Goal: Check status: Check status

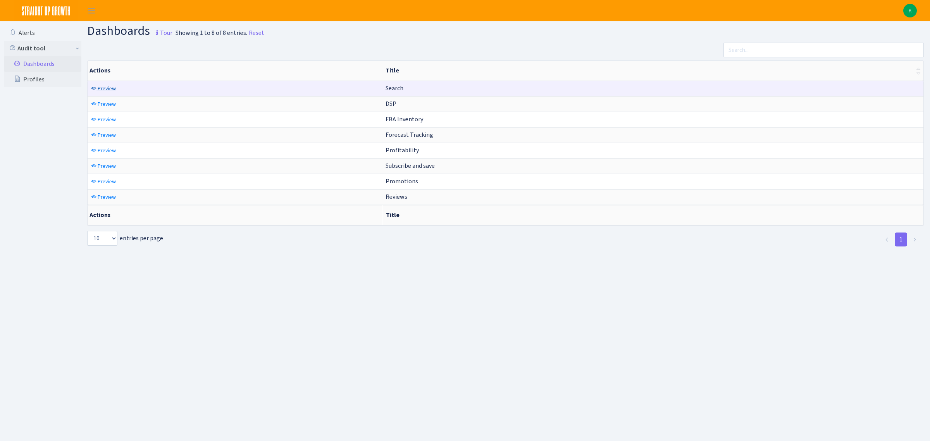
click at [115, 88] on span "Preview" at bounding box center [107, 88] width 18 height 7
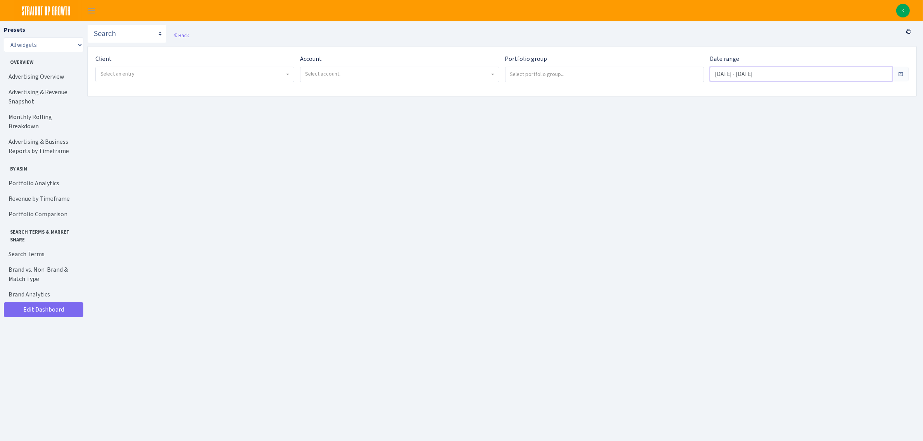
click at [774, 74] on input "[DATE] - [DATE]" at bounding box center [801, 74] width 183 height 15
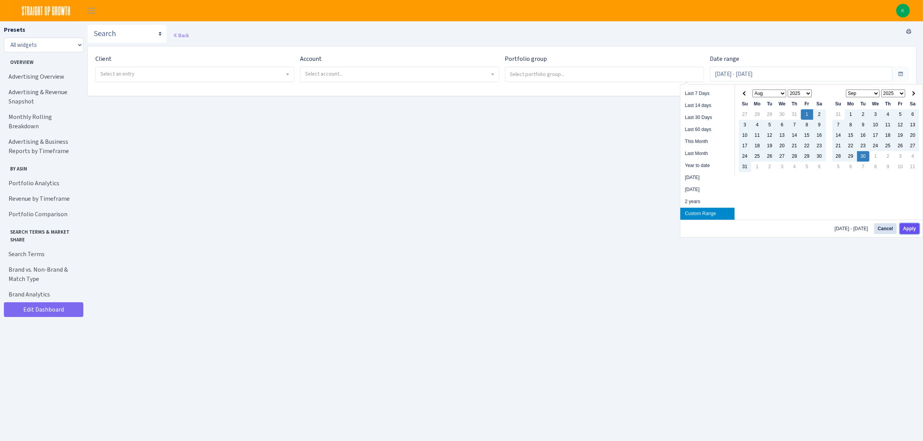
click at [910, 228] on button "Apply" at bounding box center [910, 228] width 20 height 11
type input "[DATE] - [DATE]"
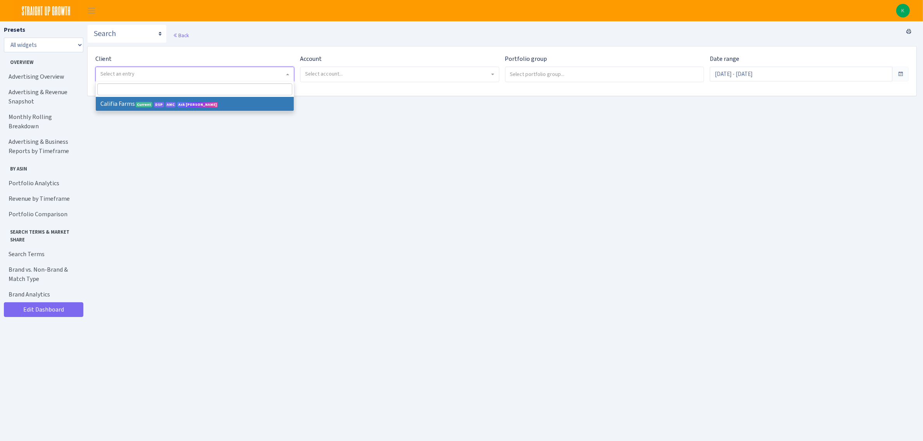
click at [283, 75] on span "Select an entry" at bounding box center [192, 74] width 184 height 8
select select "280"
select select
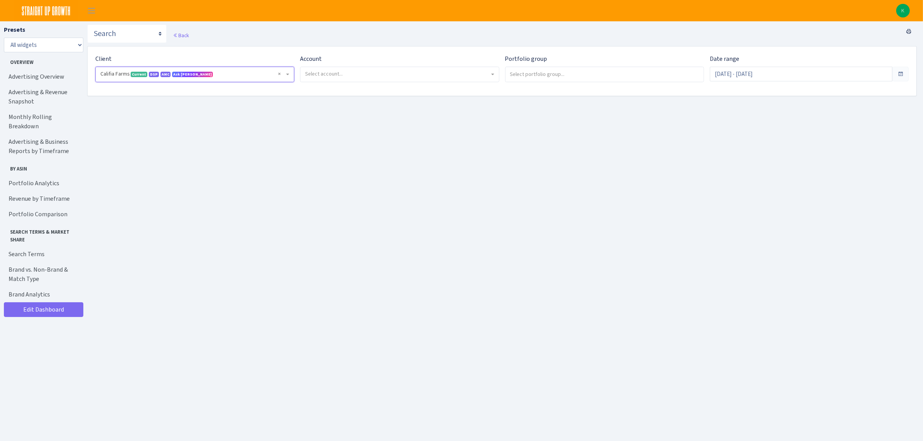
click at [375, 76] on span "Select account..." at bounding box center [397, 74] width 184 height 8
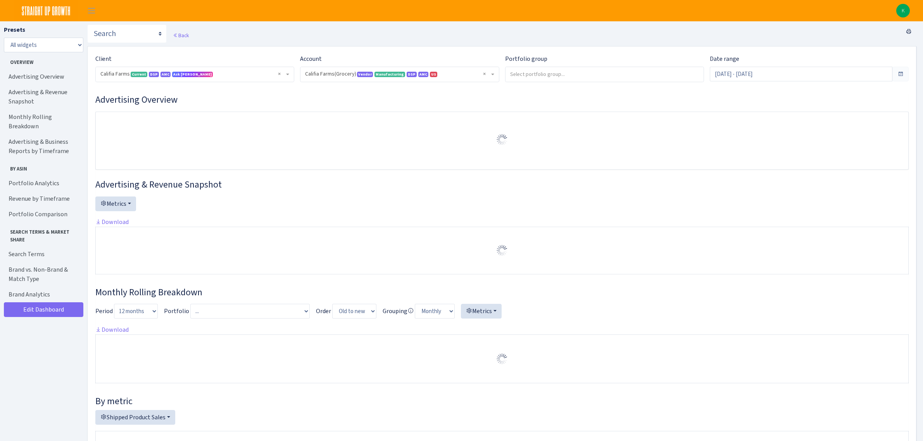
select select "2582519145631985"
click at [542, 75] on input "search" at bounding box center [604, 74] width 198 height 14
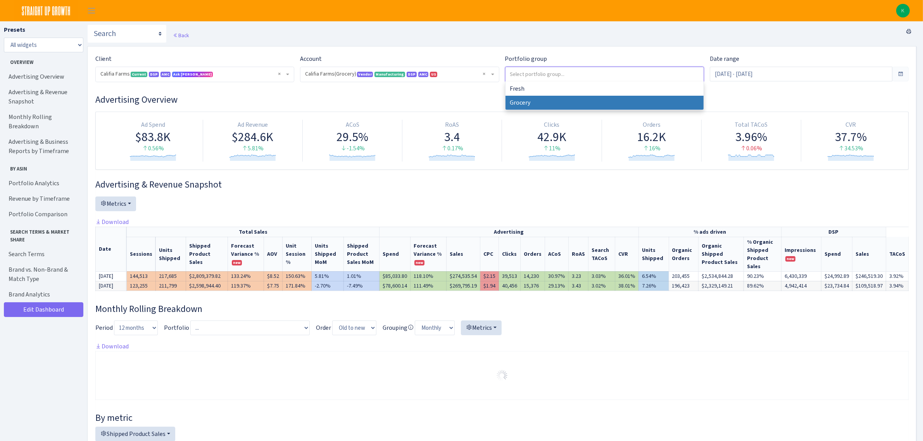
select select "Grocery"
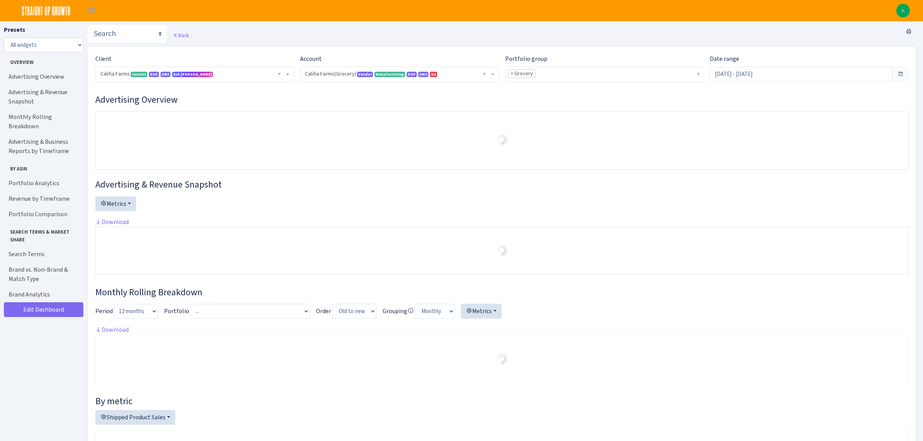
select select "2582519145631985"
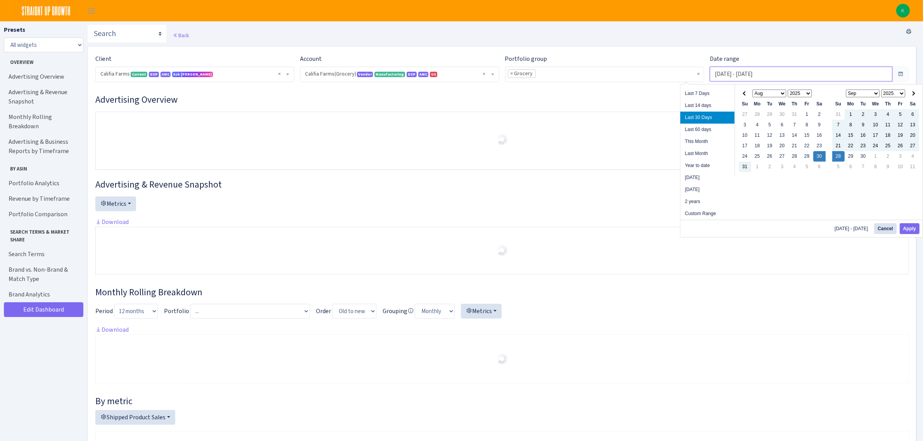
click at [762, 74] on input "[DATE] - [DATE]" at bounding box center [801, 74] width 183 height 15
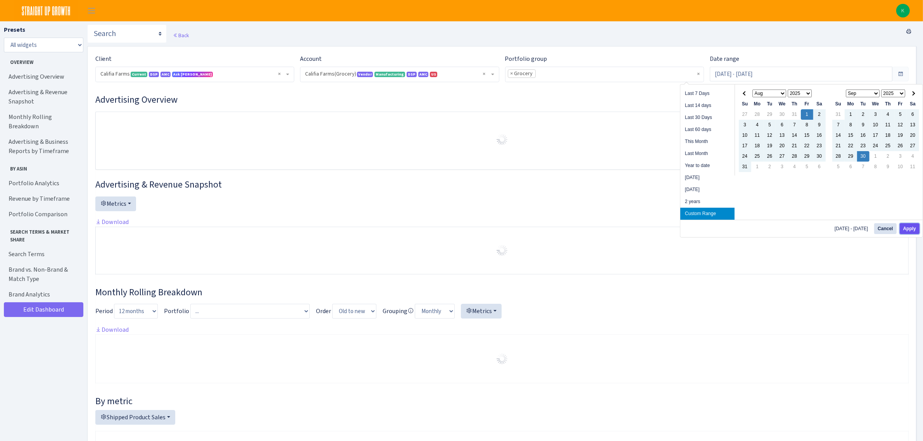
click at [914, 225] on button "Apply" at bounding box center [910, 228] width 20 height 11
type input "[DATE] - [DATE]"
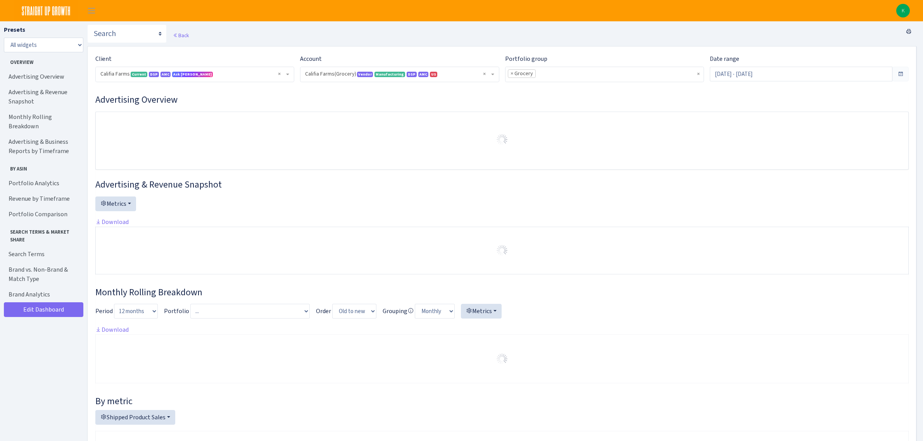
select select "2582519145631985"
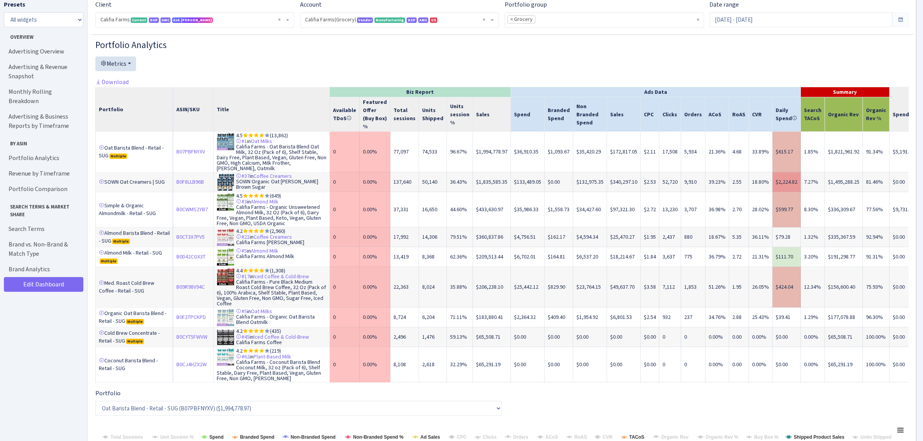
scroll to position [2, 59]
